Goal: Transaction & Acquisition: Purchase product/service

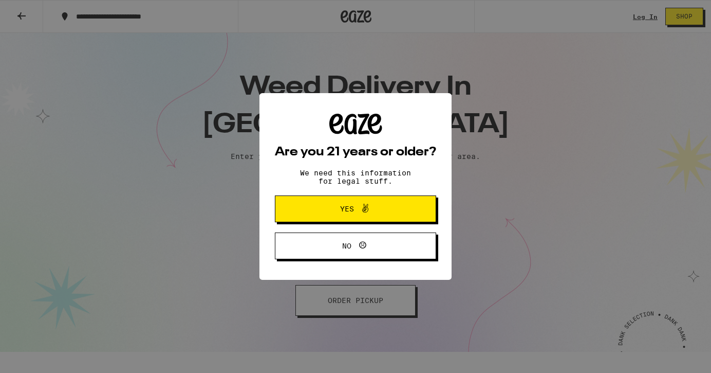
click at [357, 215] on span at bounding box center [362, 208] width 17 height 13
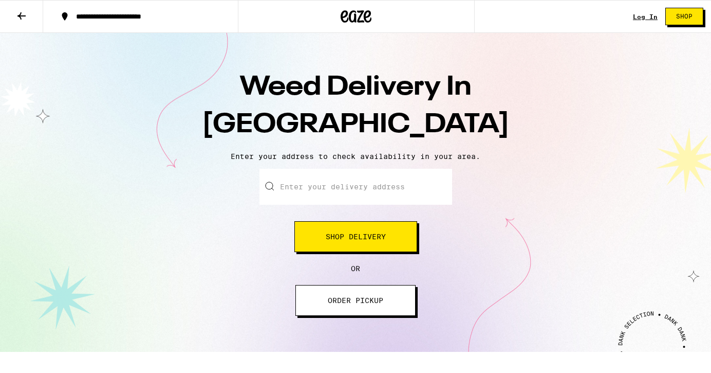
click at [348, 230] on button "Shop Delivery" at bounding box center [355, 236] width 123 height 31
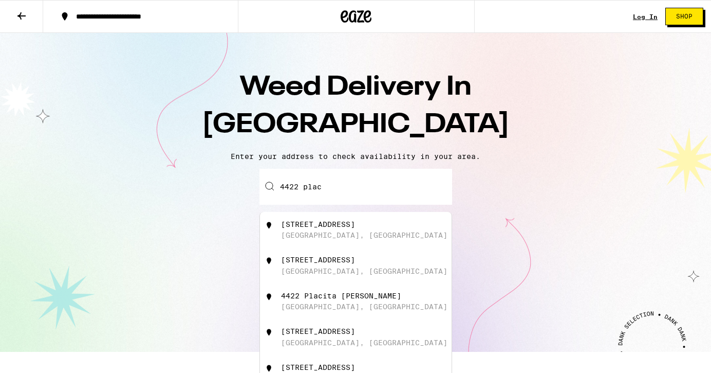
click at [355, 222] on div "[STREET_ADDRESS]" at bounding box center [318, 224] width 74 height 8
type input "[STREET_ADDRESS]"
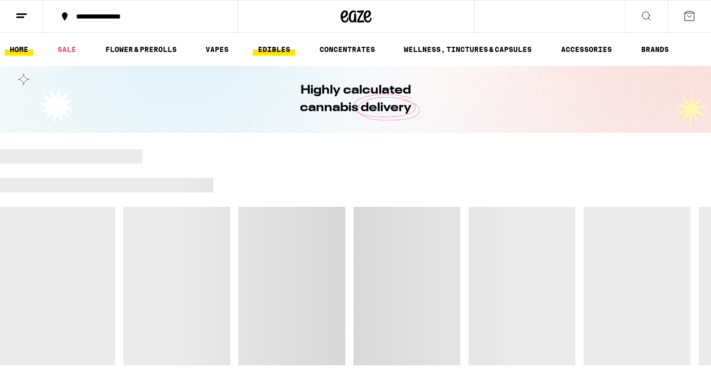
click at [277, 49] on link "EDIBLES" at bounding box center [274, 49] width 43 height 12
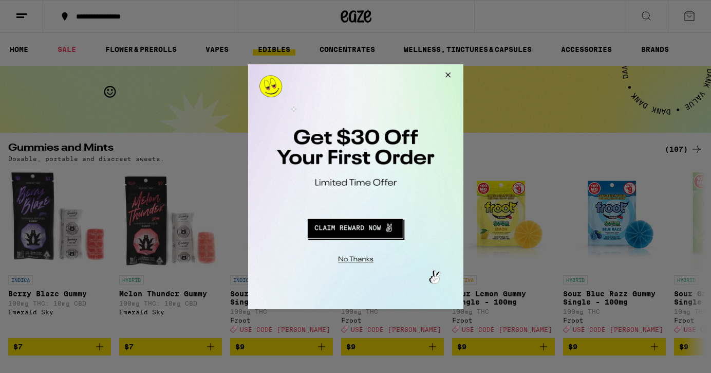
click at [346, 227] on button "Redirect to URL" at bounding box center [354, 226] width 179 height 25
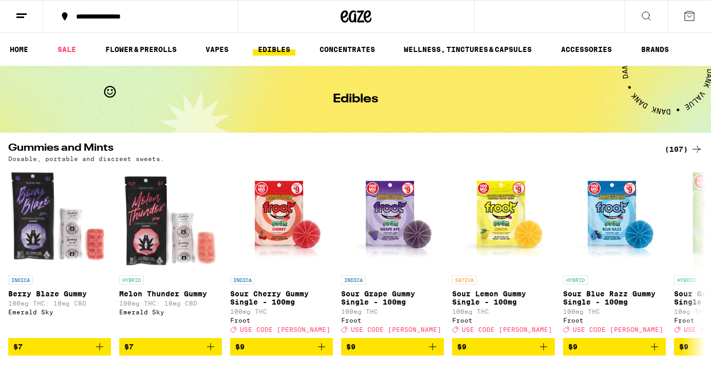
click at [647, 16] on icon at bounding box center [646, 16] width 12 height 12
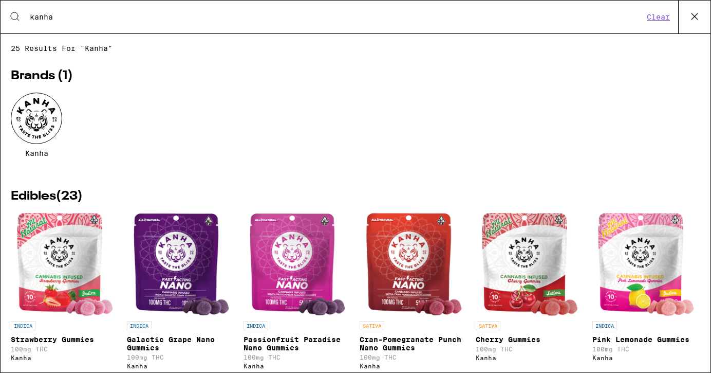
type input "kanha"
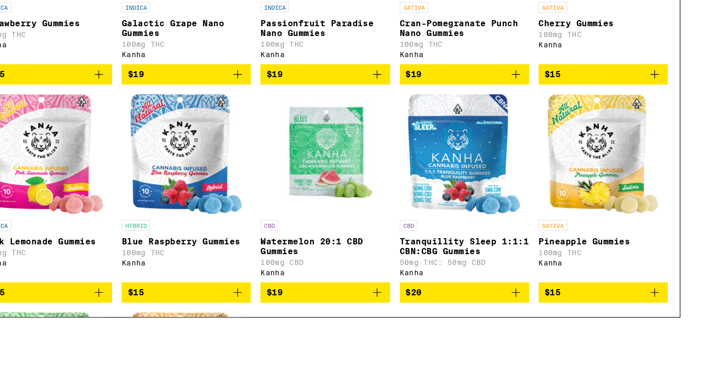
scroll to position [273, 0]
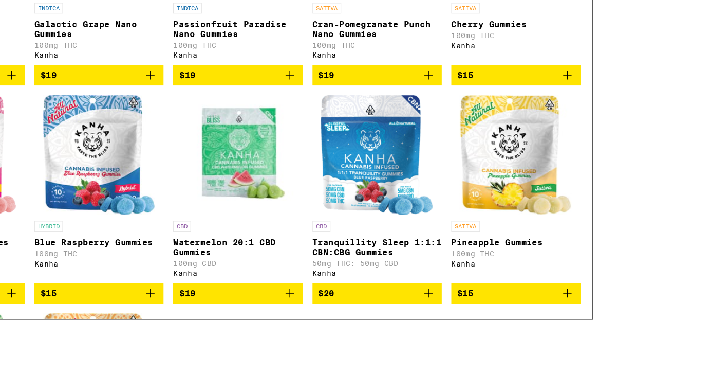
click at [582, 291] on icon "Add to bag" at bounding box center [588, 297] width 12 height 12
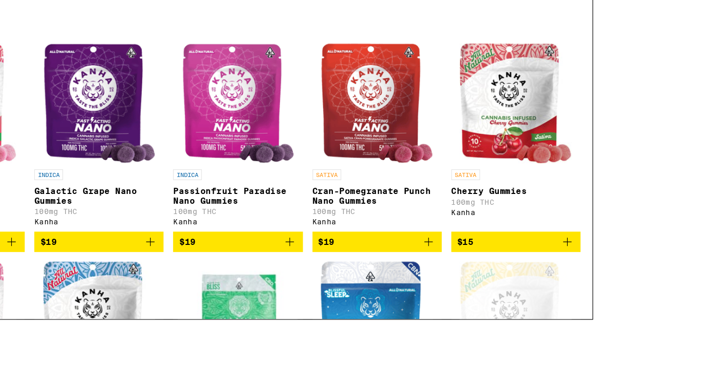
scroll to position [127, 0]
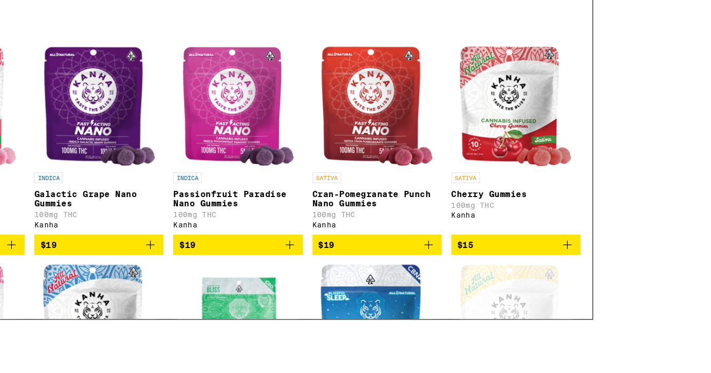
click at [582, 249] on icon "Add to bag" at bounding box center [588, 255] width 12 height 12
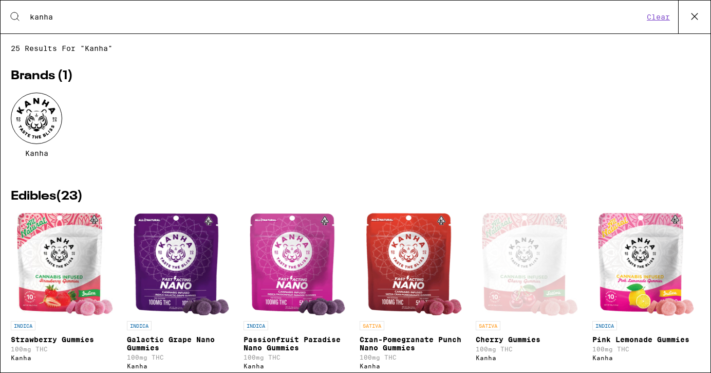
scroll to position [0, 0]
click at [697, 15] on icon at bounding box center [694, 16] width 15 height 15
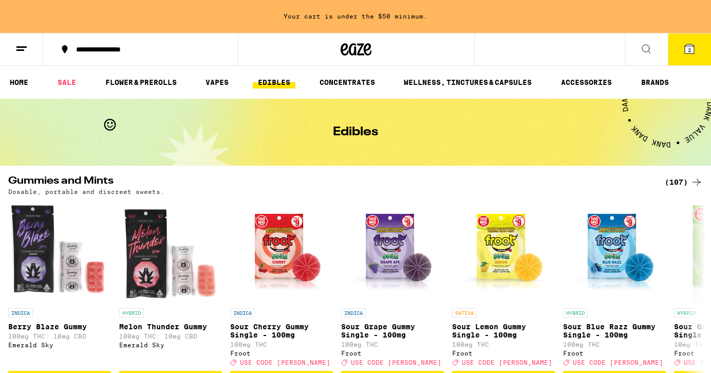
click at [690, 49] on span "2" at bounding box center [689, 50] width 3 height 6
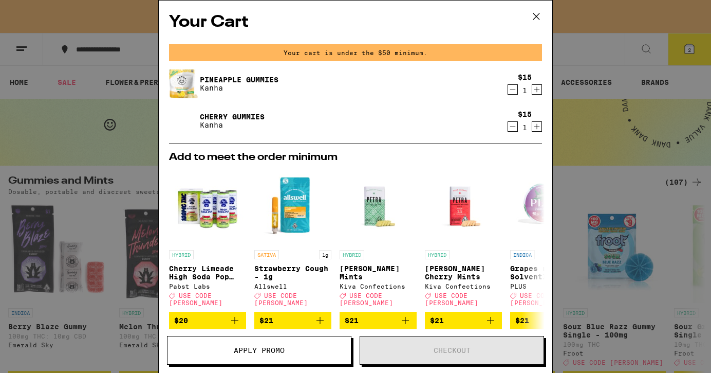
click at [537, 18] on icon at bounding box center [536, 16] width 15 height 15
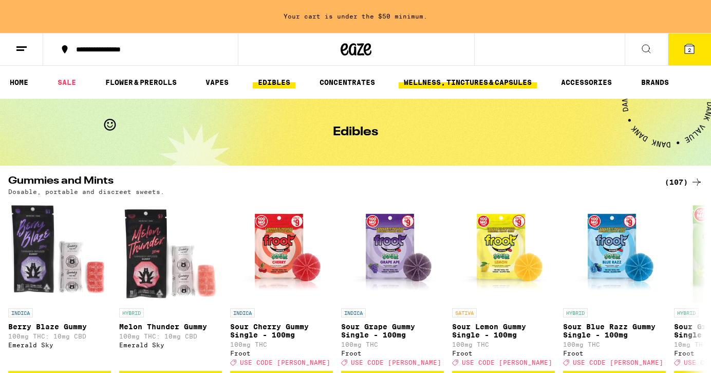
click at [455, 81] on link "WELLNESS, TINCTURES & CAPSULES" at bounding box center [468, 82] width 138 height 12
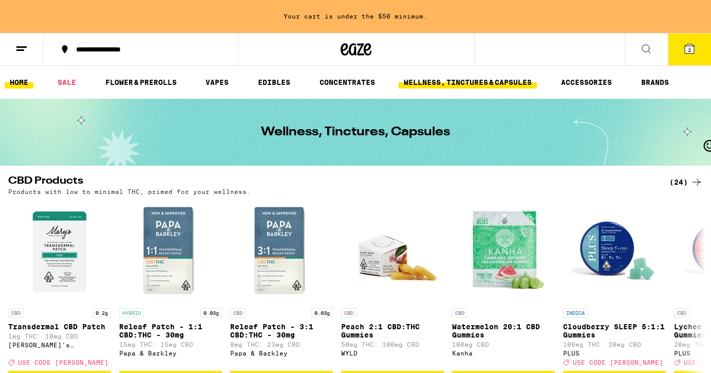
click at [26, 79] on link "HOME" at bounding box center [19, 82] width 29 height 12
